Goal: Obtain resource: Download file/media

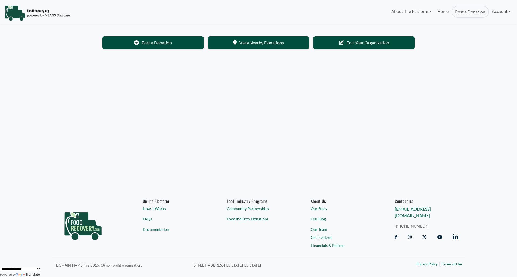
drag, startPoint x: 473, startPoint y: 0, endPoint x: 326, endPoint y: 78, distance: 165.7
click at [318, 88] on body "About The Platform How It Works FAQs Documentation Home Post a Donation Account…" at bounding box center [258, 138] width 517 height 277
click at [499, 16] on link "Account" at bounding box center [501, 11] width 25 height 11
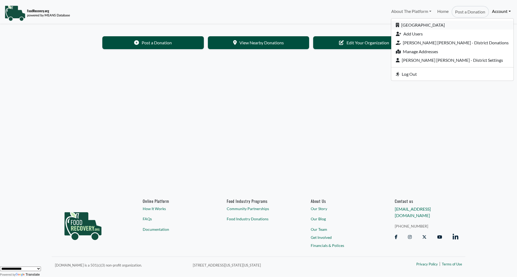
click at [442, 26] on link "[GEOGRAPHIC_DATA]" at bounding box center [452, 25] width 122 height 9
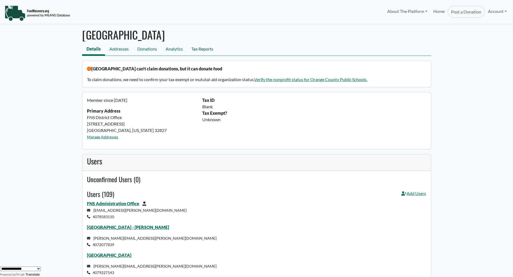
click at [206, 46] on link "Tax Reports" at bounding box center [202, 50] width 30 height 12
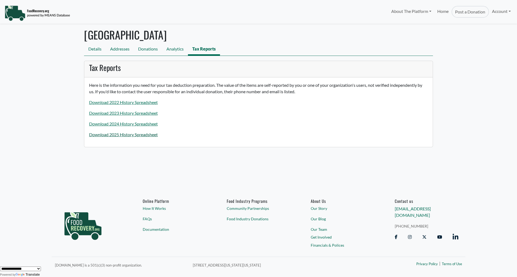
click at [112, 135] on link "Download 2025 History Spreadsheet" at bounding box center [123, 134] width 69 height 5
